Goal: Communication & Community: Participate in discussion

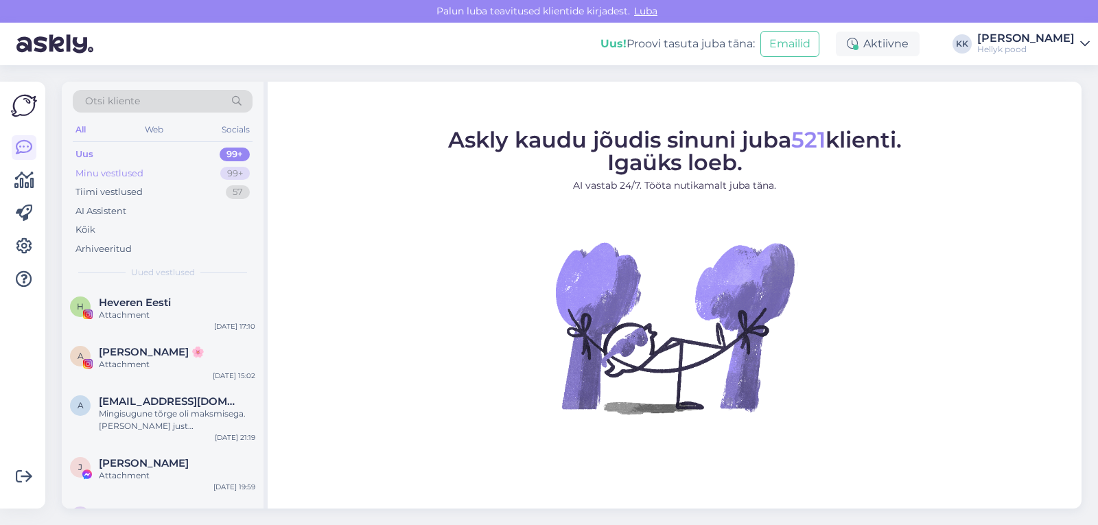
click at [116, 170] on div "Minu vestlused" at bounding box center [109, 174] width 68 height 14
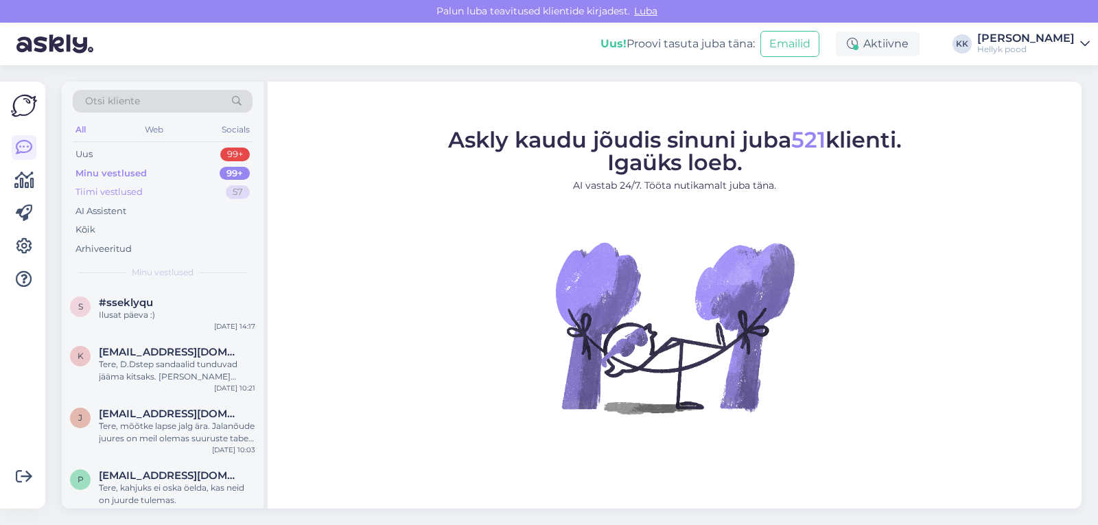
click at [114, 190] on div "Tiimi vestlused" at bounding box center [108, 192] width 67 height 14
